Goal: Task Accomplishment & Management: Manage account settings

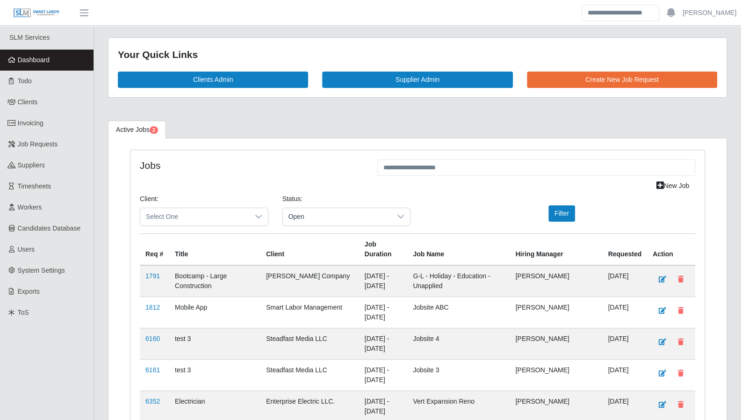
drag, startPoint x: 313, startPoint y: 109, endPoint x: 231, endPoint y: 96, distance: 83.3
drag, startPoint x: 271, startPoint y: 159, endPoint x: 126, endPoint y: 114, distance: 151.5
click at [271, 159] on h4 "Jobs" at bounding box center [252, 165] width 224 height 12
click at [43, 85] on link "Todo" at bounding box center [47, 81] width 94 height 21
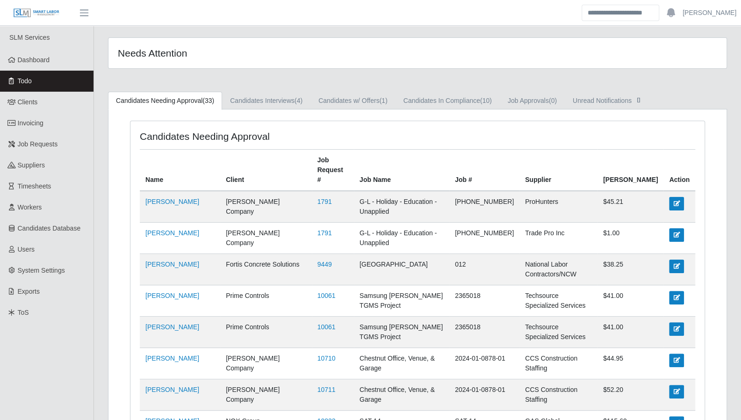
scroll to position [752, 0]
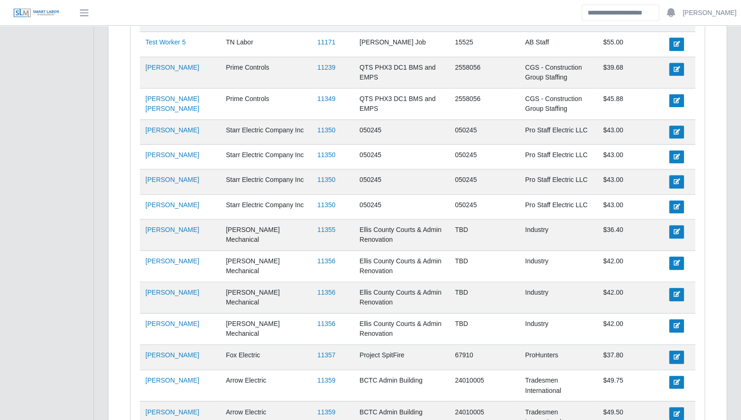
scroll to position [752, 0]
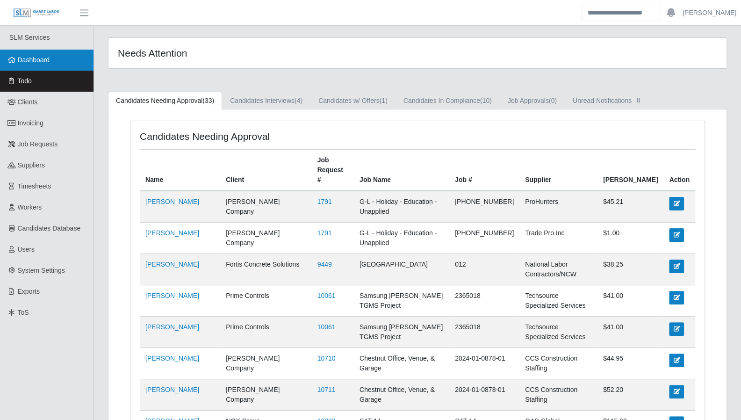
click at [22, 56] on span "Dashboard" at bounding box center [34, 59] width 32 height 7
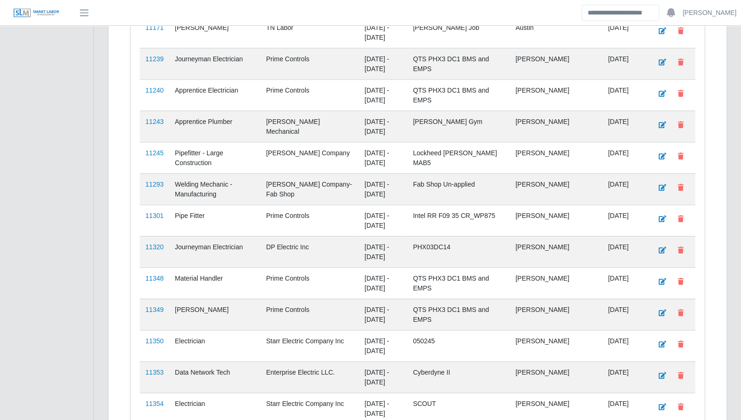
scroll to position [1382, 0]
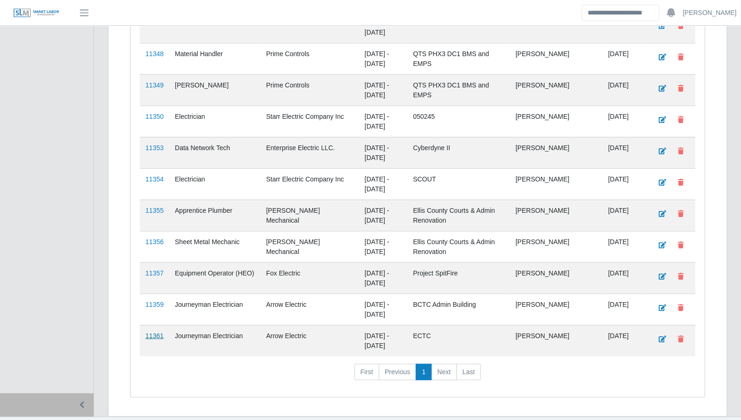
click at [147, 332] on link "11361" at bounding box center [154, 335] width 18 height 7
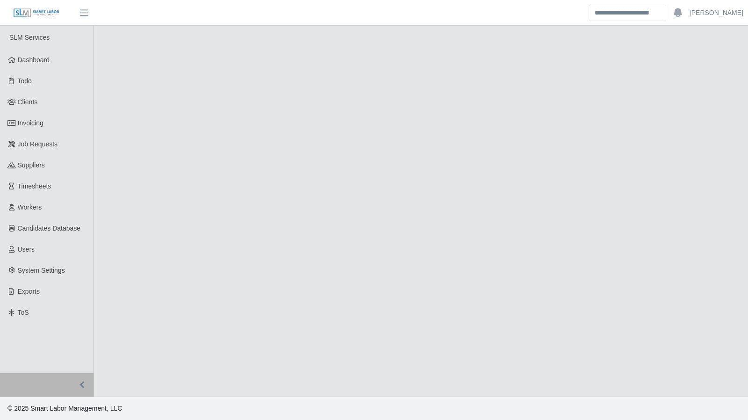
select select "****"
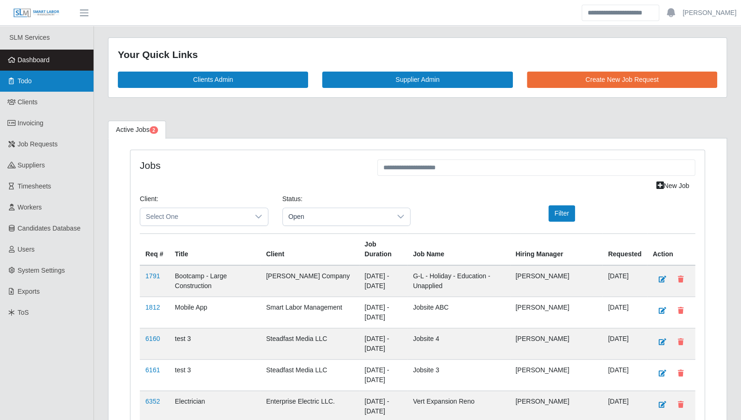
click at [33, 78] on link "Todo" at bounding box center [47, 81] width 94 height 21
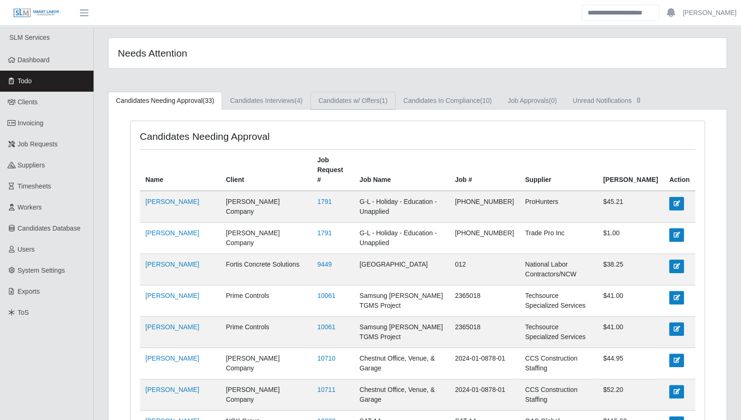
click at [362, 101] on link "Candidates w/ Offers (1)" at bounding box center [353, 101] width 85 height 18
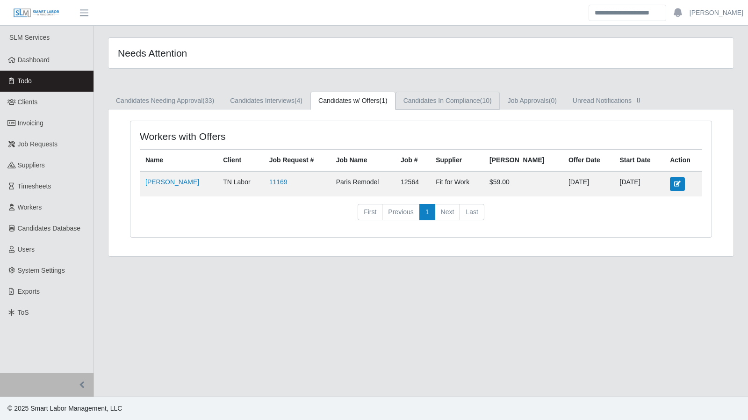
click at [449, 100] on link "Candidates In Compliance (10)" at bounding box center [448, 101] width 104 height 18
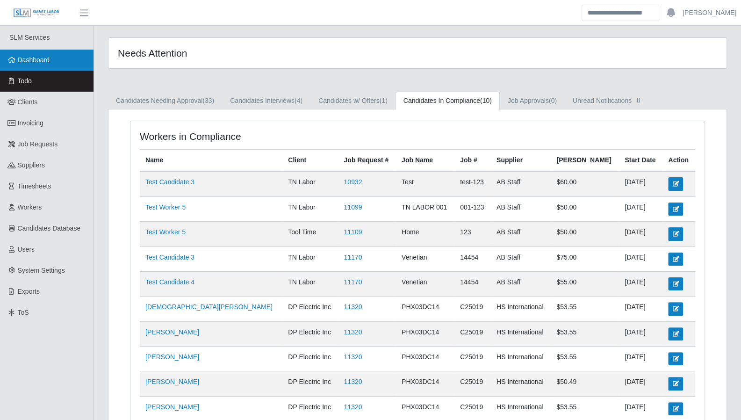
click at [46, 68] on link "Dashboard" at bounding box center [47, 60] width 94 height 21
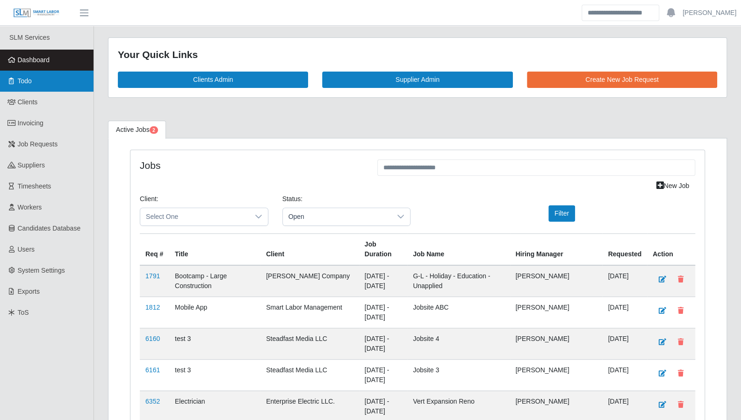
click at [38, 85] on link "Todo" at bounding box center [47, 81] width 94 height 21
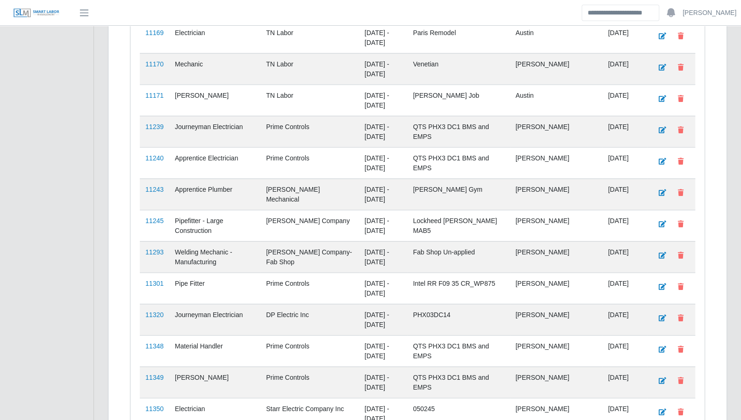
scroll to position [1382, 0]
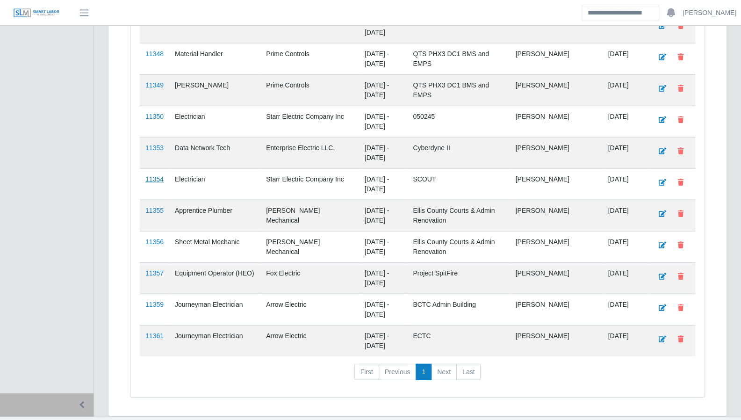
click at [152, 175] on link "11354" at bounding box center [154, 178] width 18 height 7
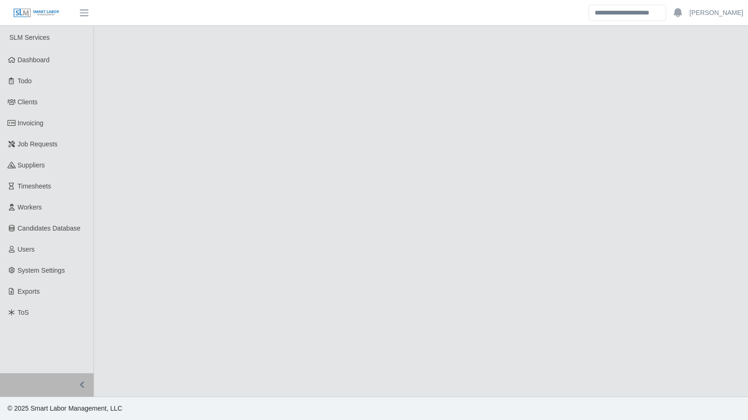
select select "****"
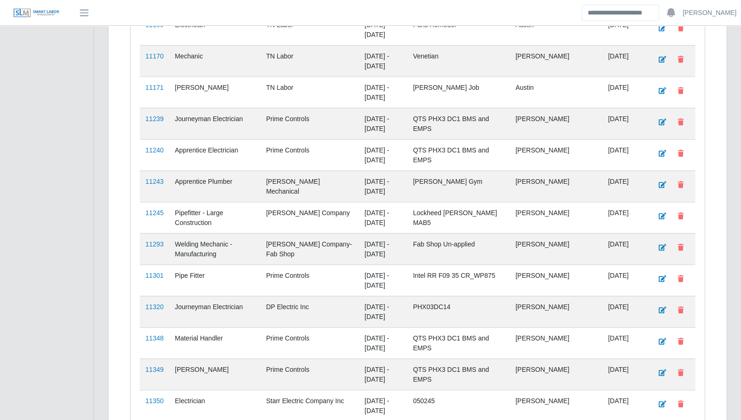
scroll to position [1382, 0]
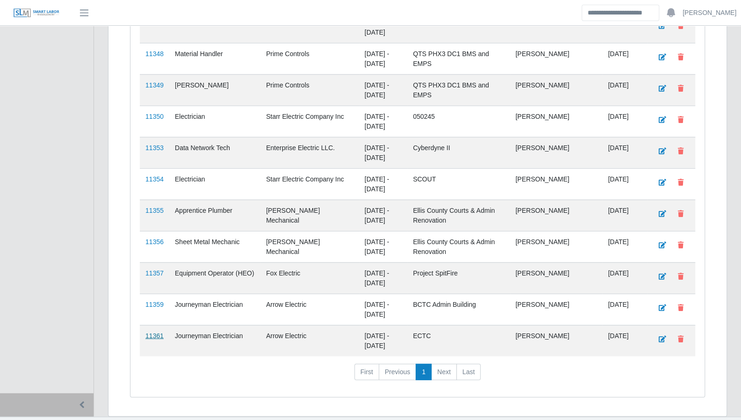
click at [158, 332] on link "11361" at bounding box center [154, 335] width 18 height 7
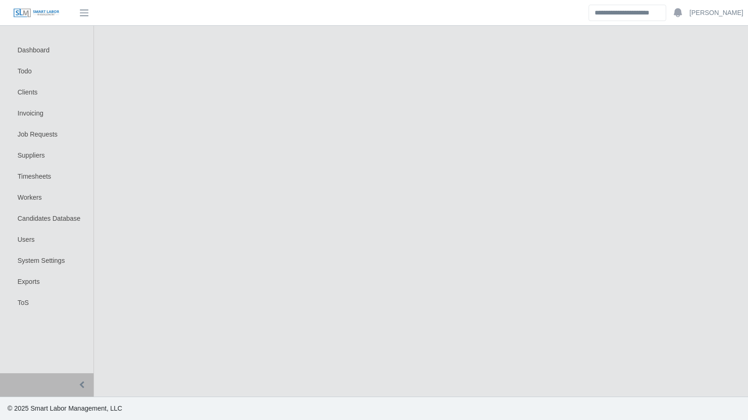
select select "****"
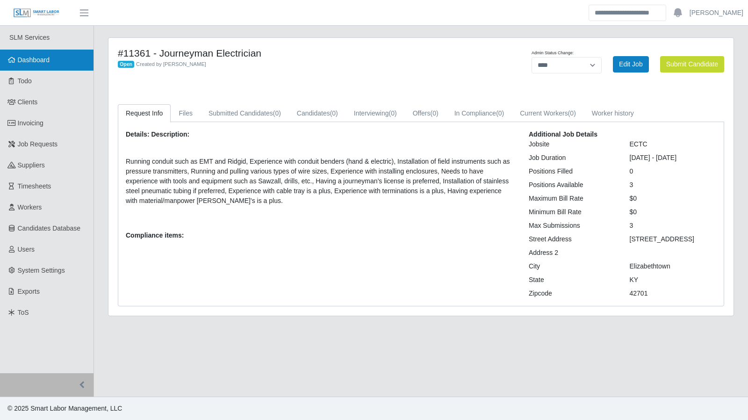
click at [46, 59] on span "Dashboard" at bounding box center [34, 59] width 32 height 7
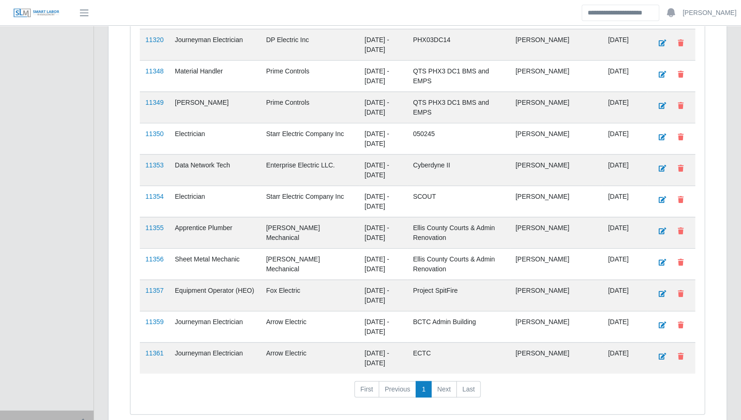
scroll to position [1382, 0]
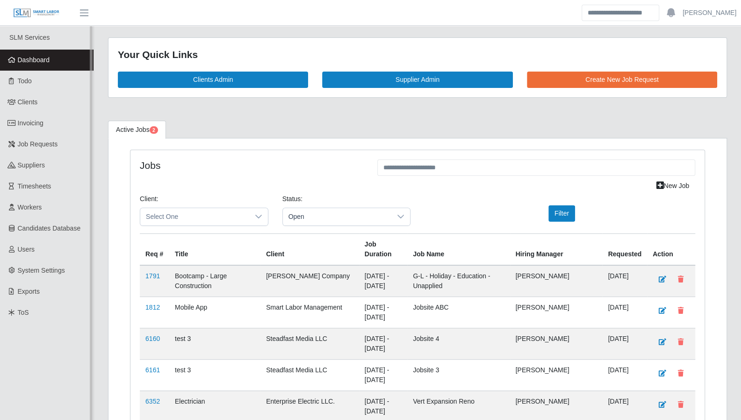
click at [40, 60] on span "Dashboard" at bounding box center [34, 59] width 32 height 7
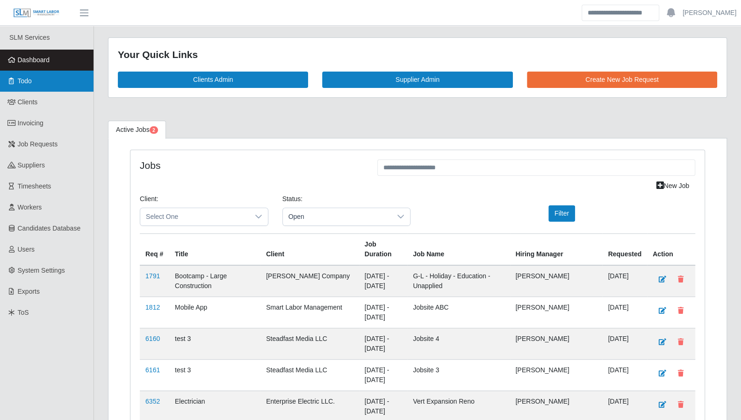
click at [31, 87] on link "Todo" at bounding box center [47, 81] width 94 height 21
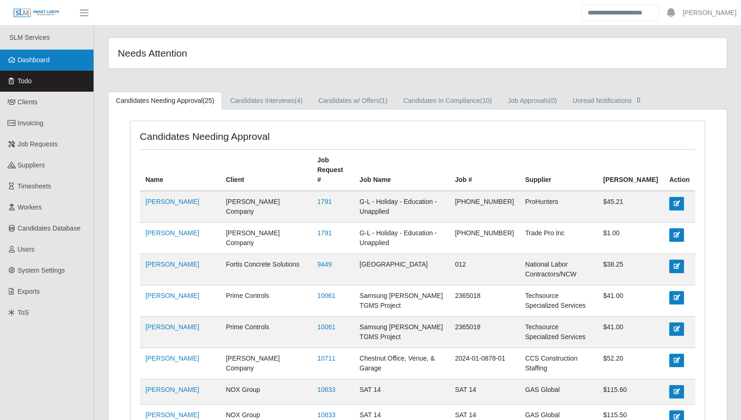
click at [36, 60] on span "Dashboard" at bounding box center [34, 59] width 32 height 7
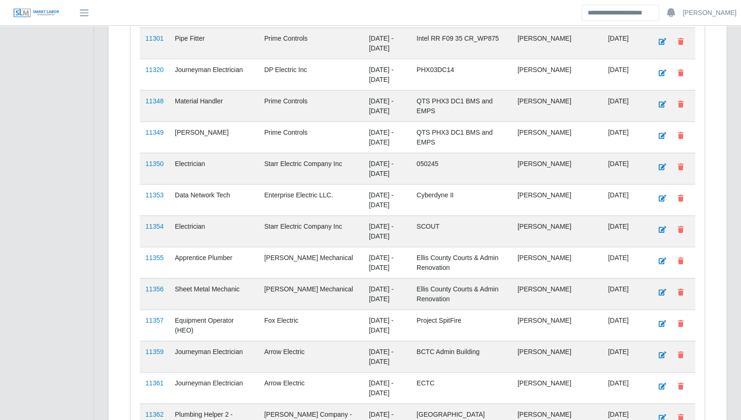
scroll to position [1319, 0]
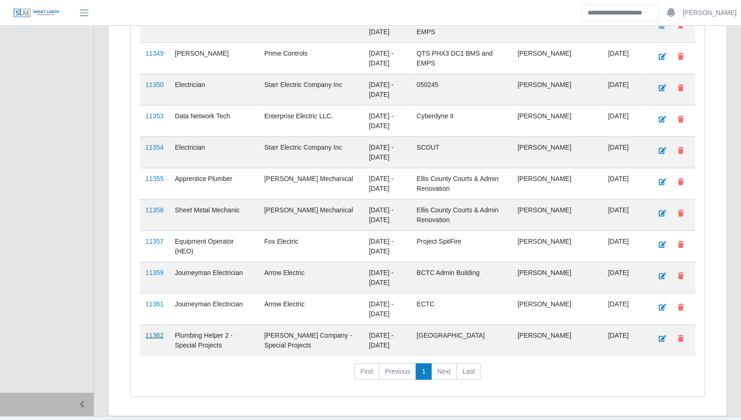
click at [151, 332] on link "11362" at bounding box center [154, 335] width 18 height 7
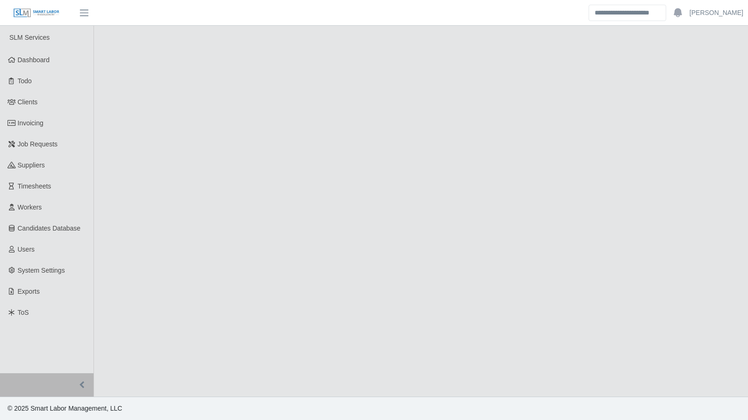
select select "****"
